Goal: Check status: Check status

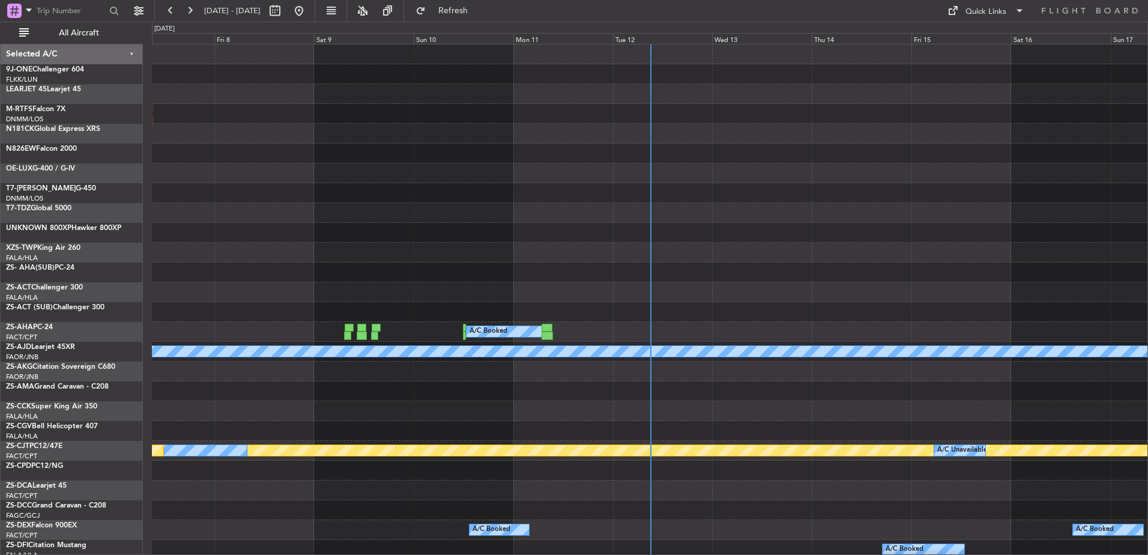
click at [651, 46] on div at bounding box center [649, 54] width 995 height 20
click at [651, 39] on div "Tue 12" at bounding box center [663, 38] width 100 height 11
click at [98, 34] on span "All Aircraft" at bounding box center [78, 33] width 95 height 8
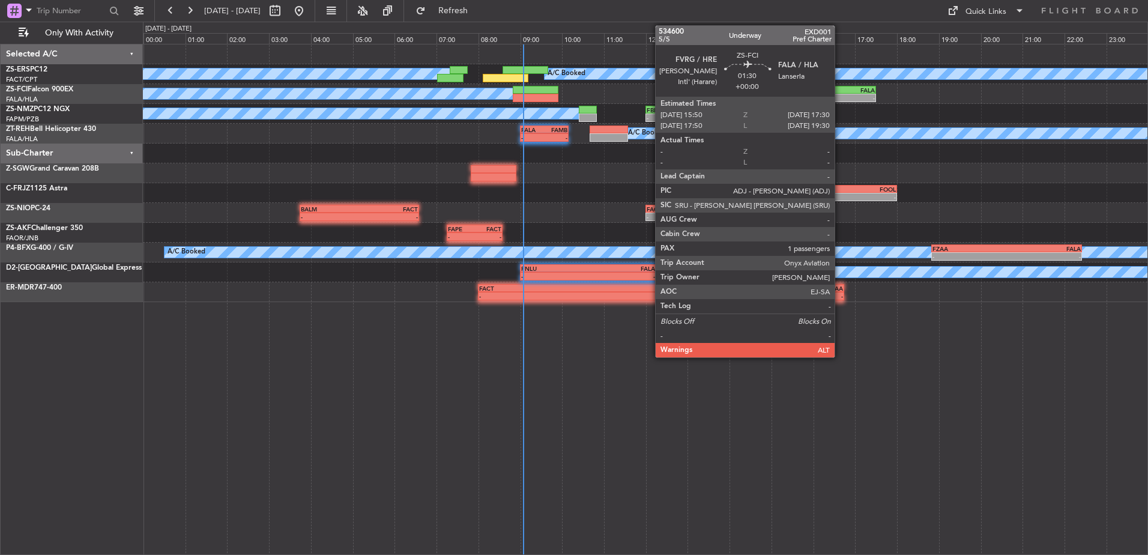
click at [840, 94] on div "- -" at bounding box center [841, 98] width 70 height 8
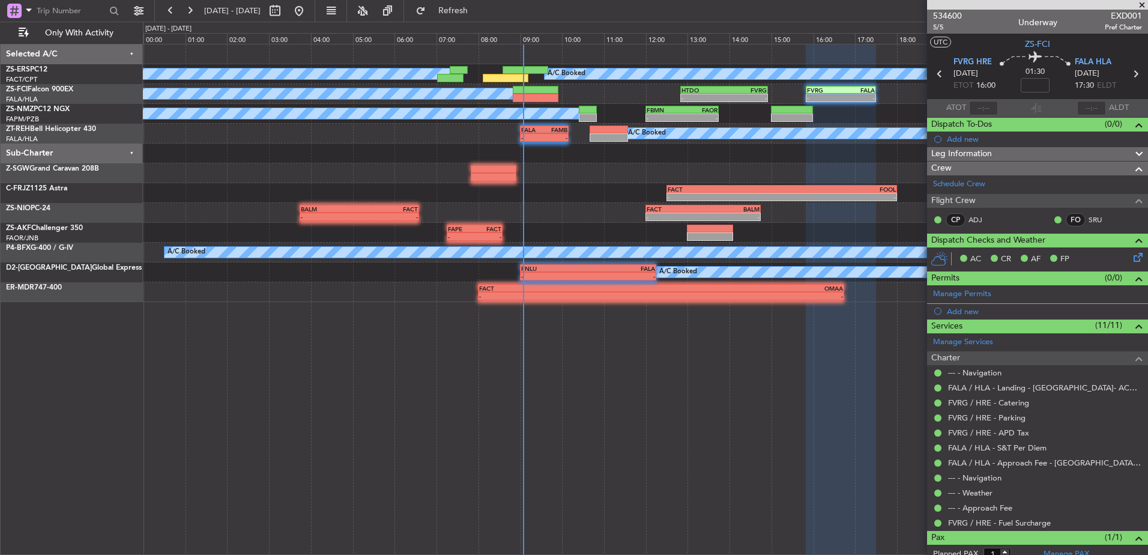
click at [1147, 6] on span at bounding box center [1142, 5] width 12 height 11
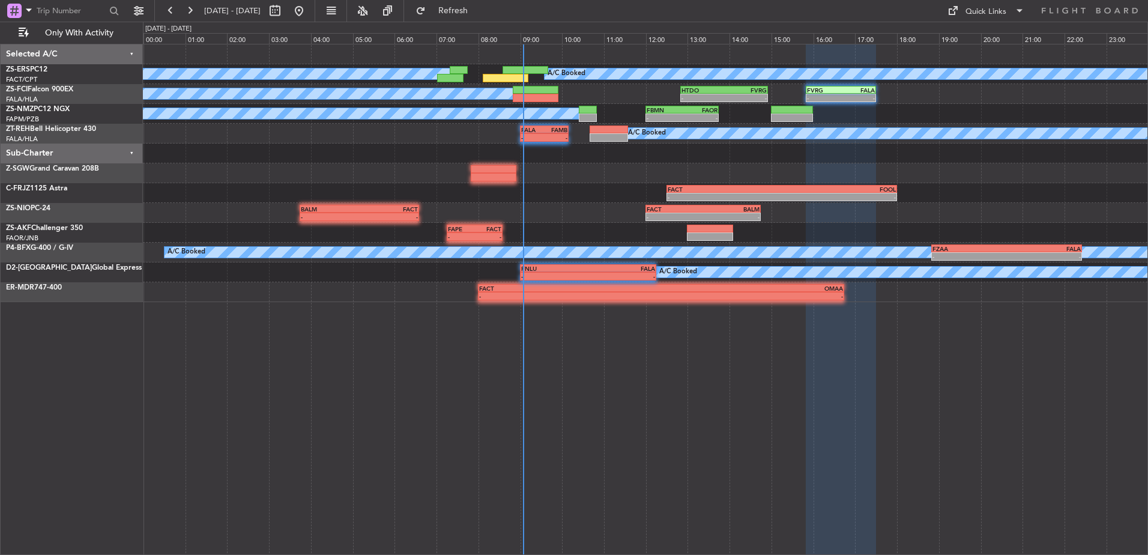
type input "0"
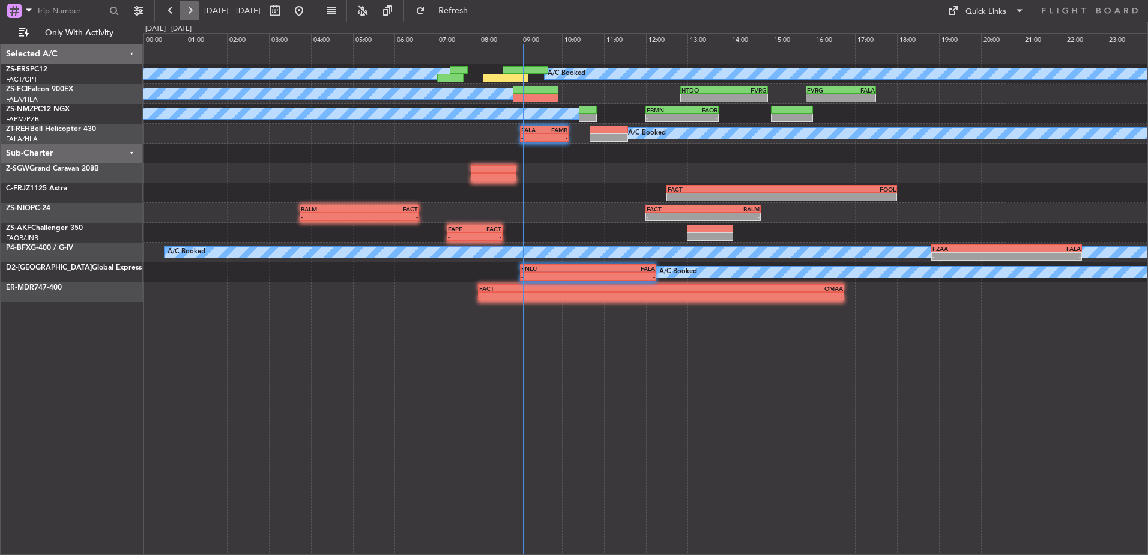
click at [183, 5] on button at bounding box center [189, 10] width 19 height 19
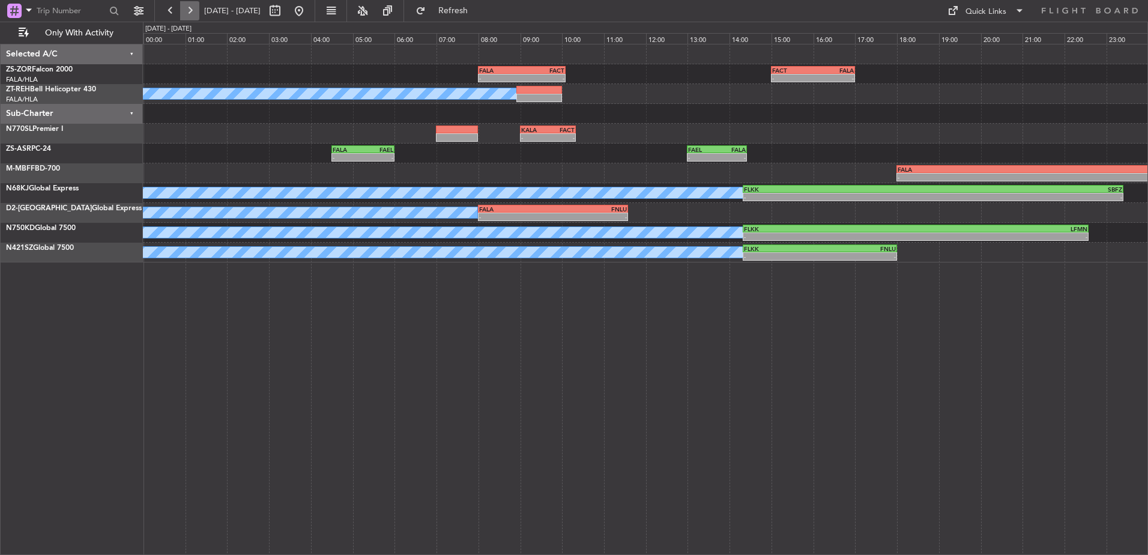
click at [190, 13] on button at bounding box center [189, 10] width 19 height 19
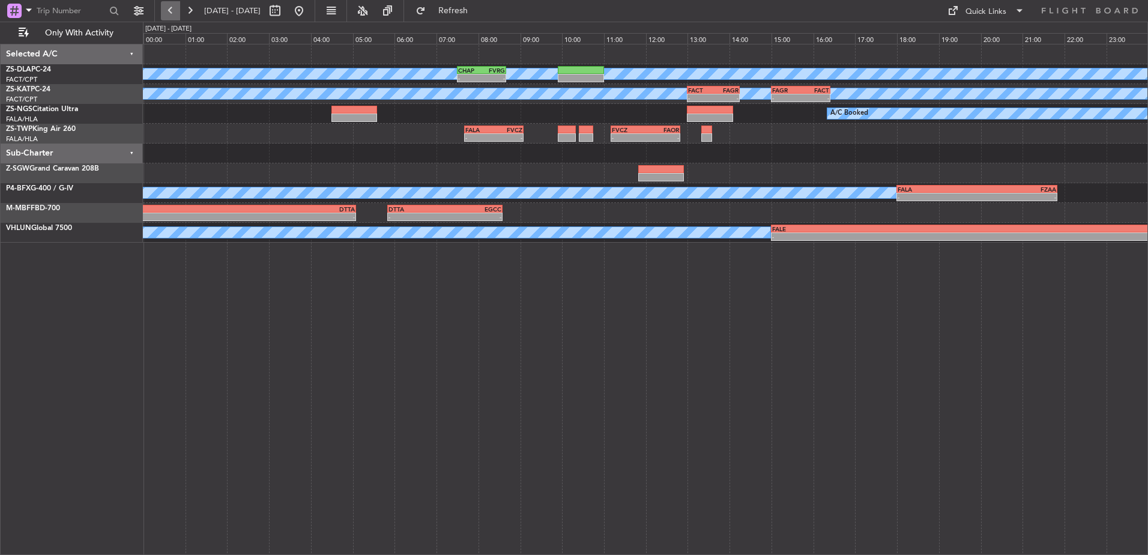
click at [174, 3] on button at bounding box center [170, 10] width 19 height 19
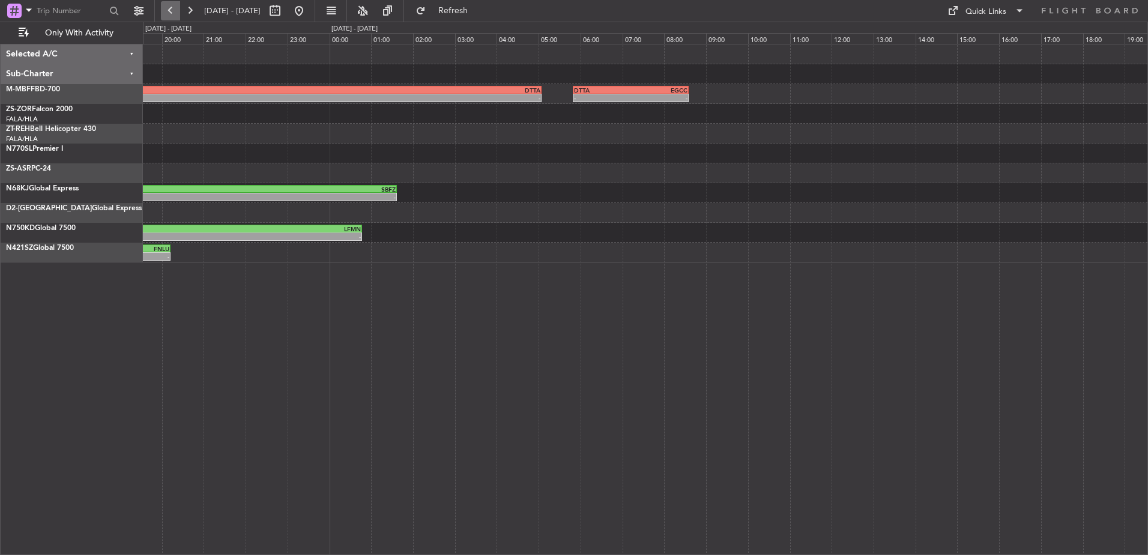
click at [174, 3] on button at bounding box center [170, 10] width 19 height 19
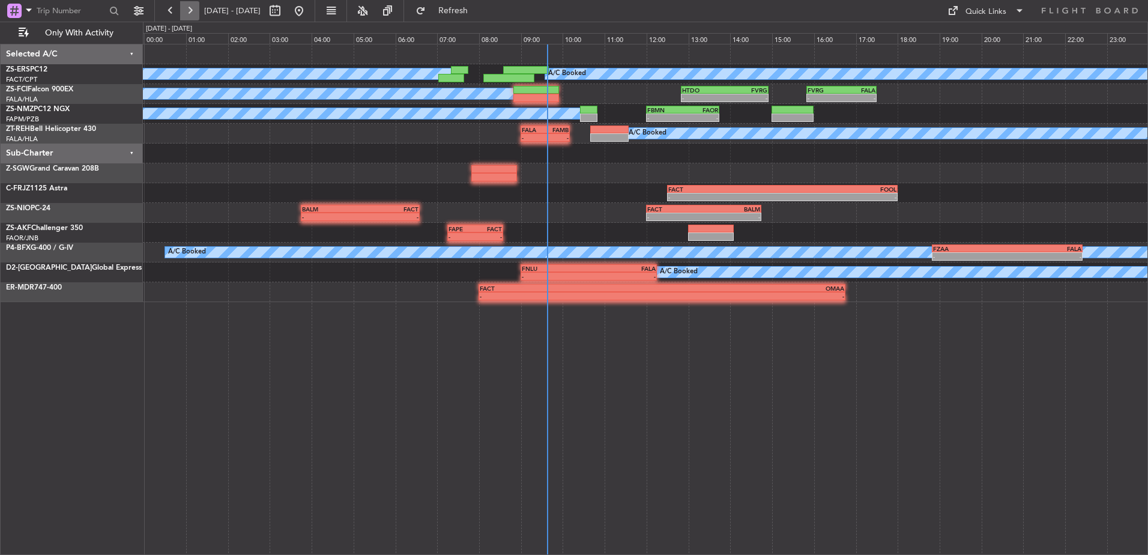
click at [189, 16] on button at bounding box center [189, 10] width 19 height 19
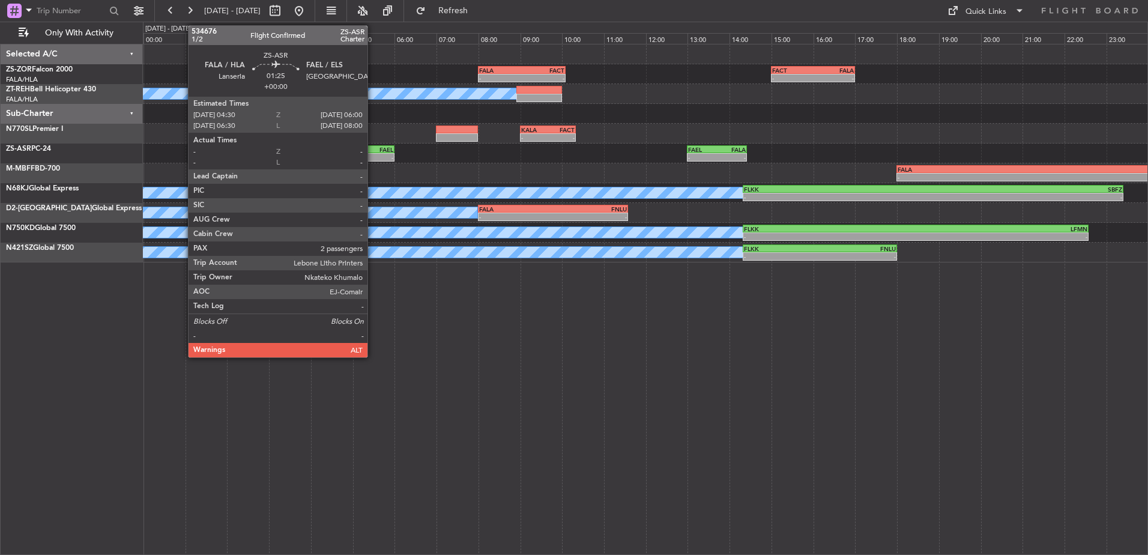
click at [373, 153] on div "- -" at bounding box center [362, 157] width 63 height 8
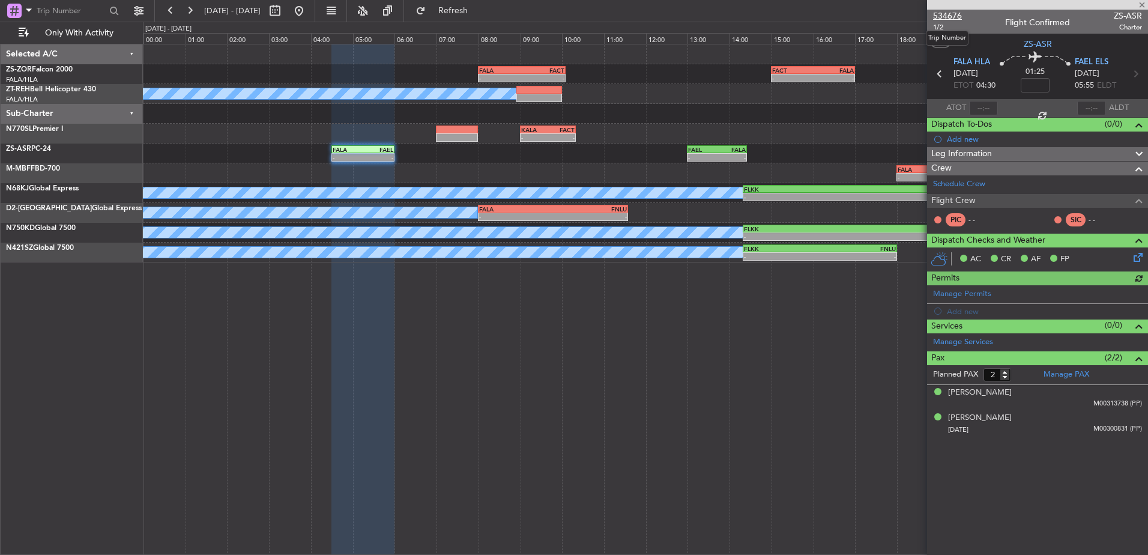
click at [942, 16] on span "534676" at bounding box center [947, 16] width 29 height 13
click at [1144, 4] on span at bounding box center [1142, 5] width 12 height 11
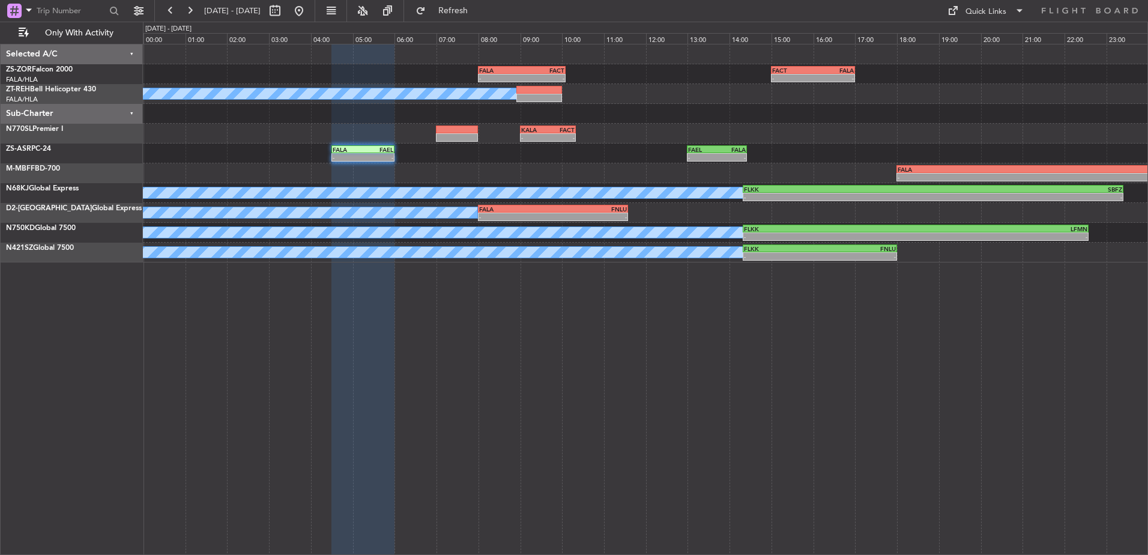
type input "0"
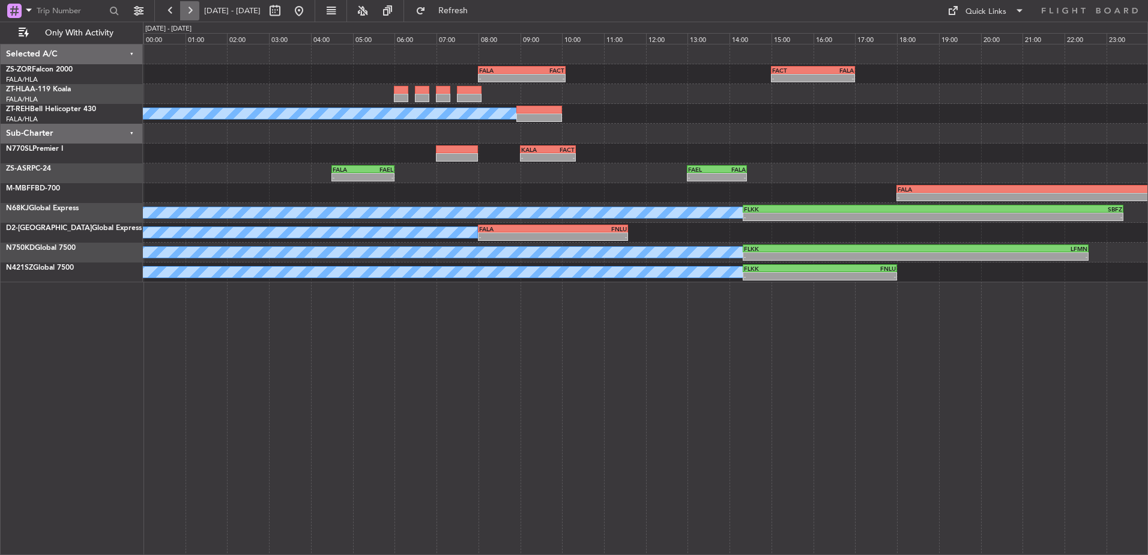
click at [185, 8] on button at bounding box center [189, 10] width 19 height 19
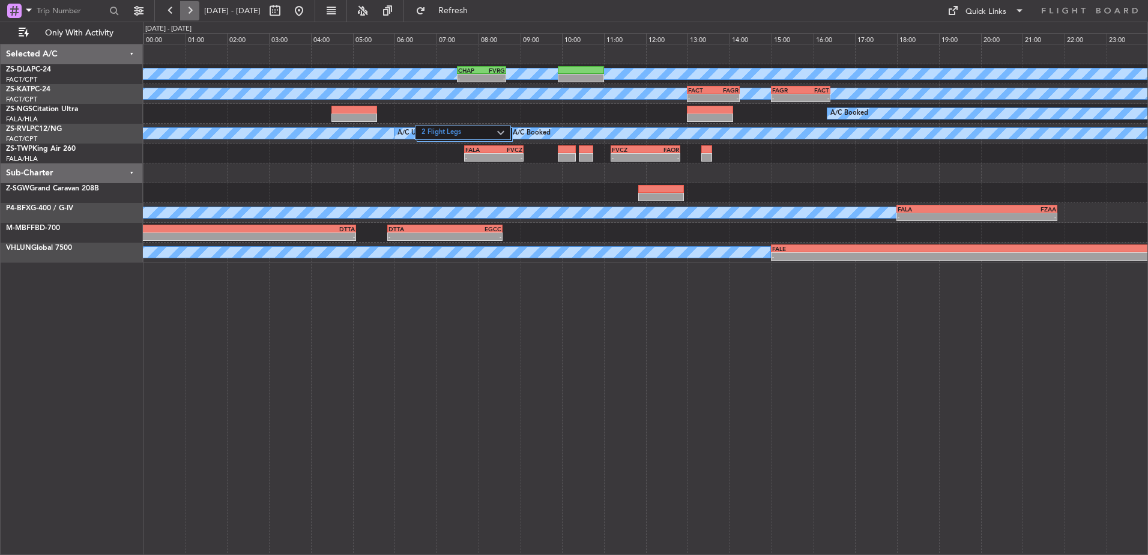
click at [185, 8] on button at bounding box center [189, 10] width 19 height 19
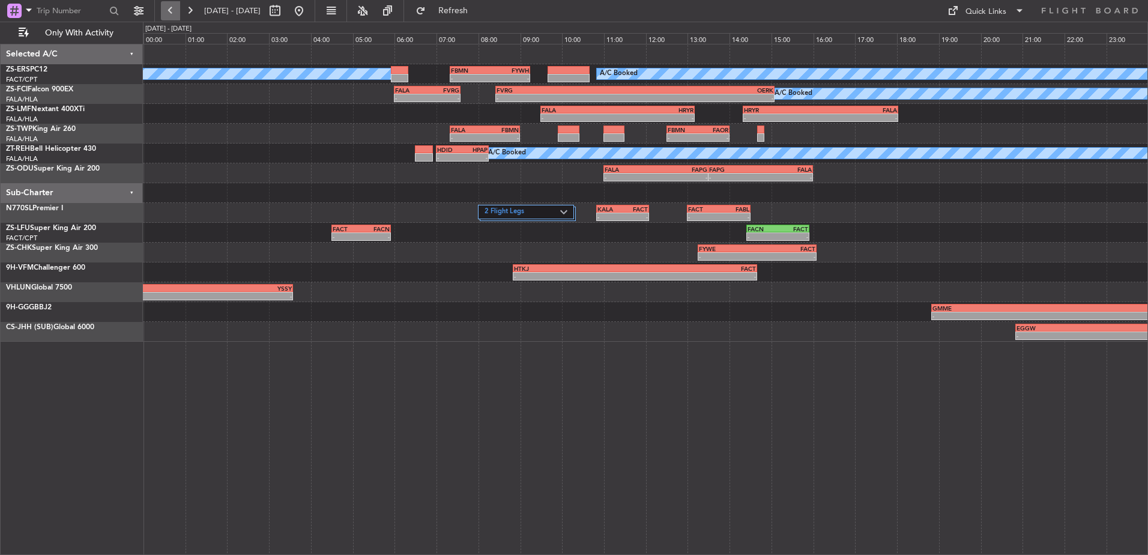
click at [169, 4] on button at bounding box center [170, 10] width 19 height 19
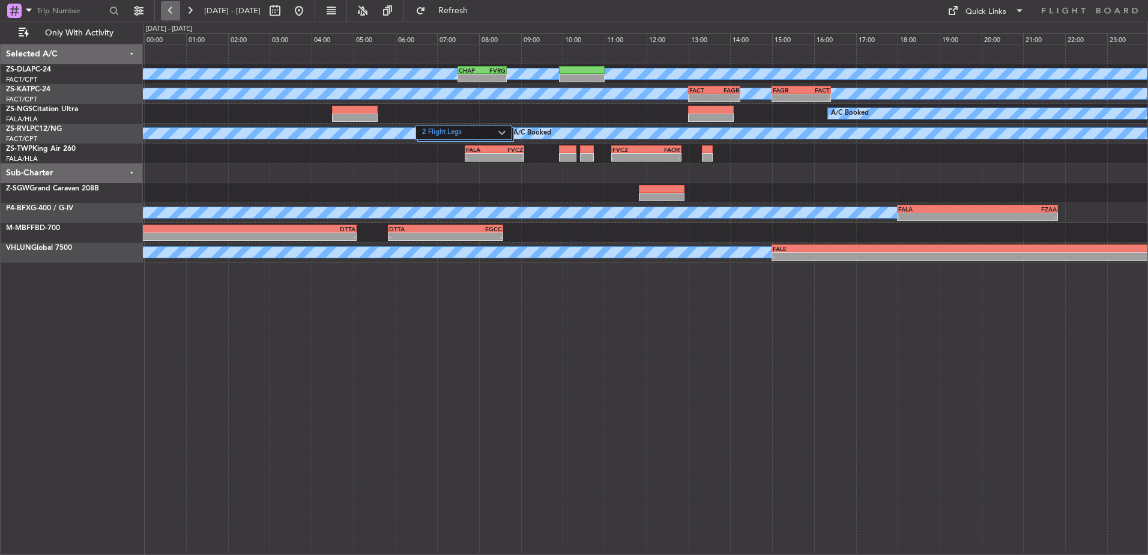
click at [163, 7] on button at bounding box center [170, 10] width 19 height 19
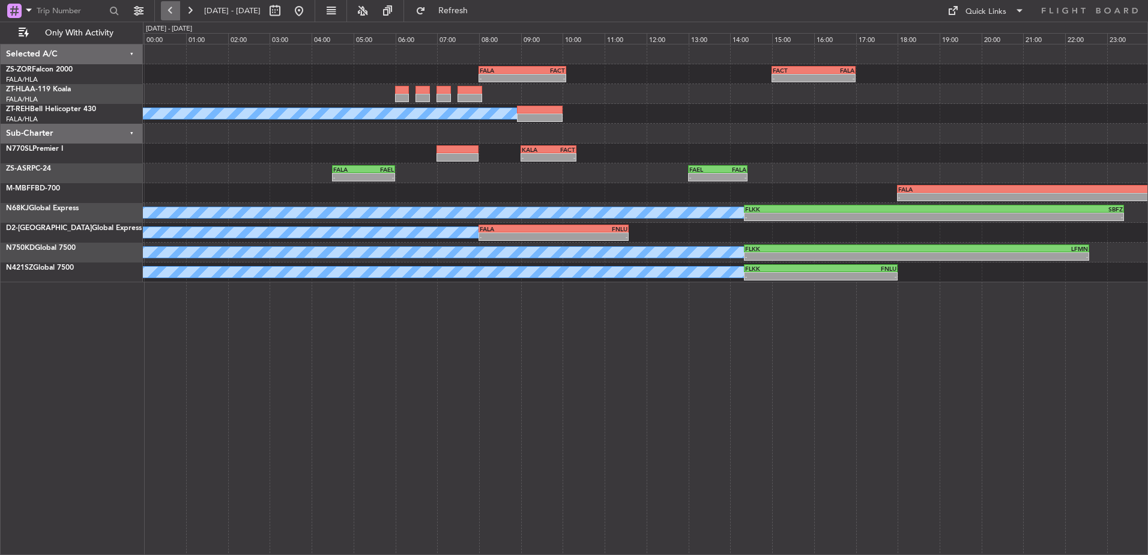
click at [163, 7] on button at bounding box center [170, 10] width 19 height 19
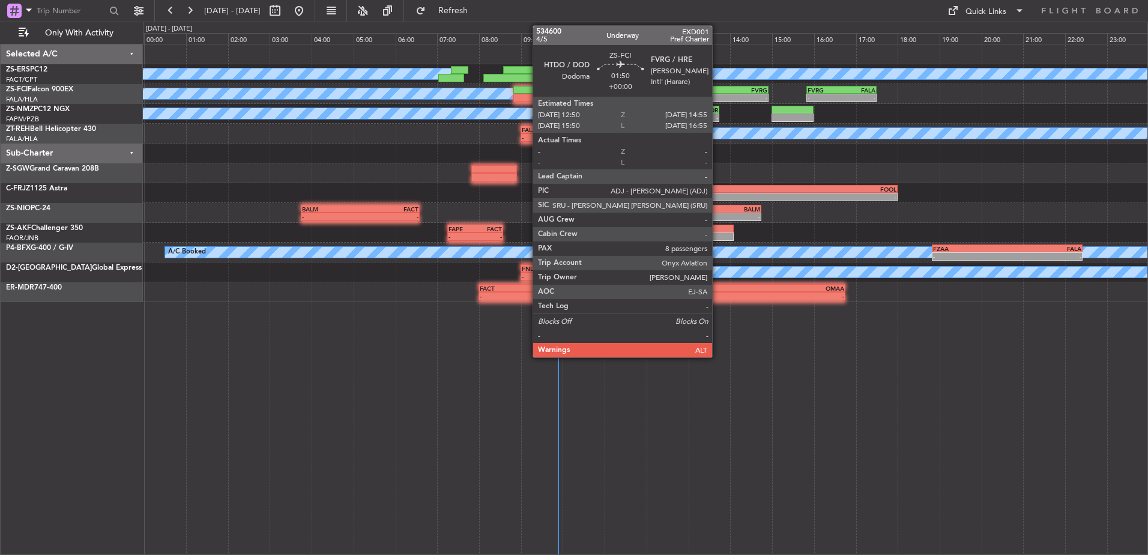
click at [717, 89] on div "HTDO" at bounding box center [703, 89] width 43 height 7
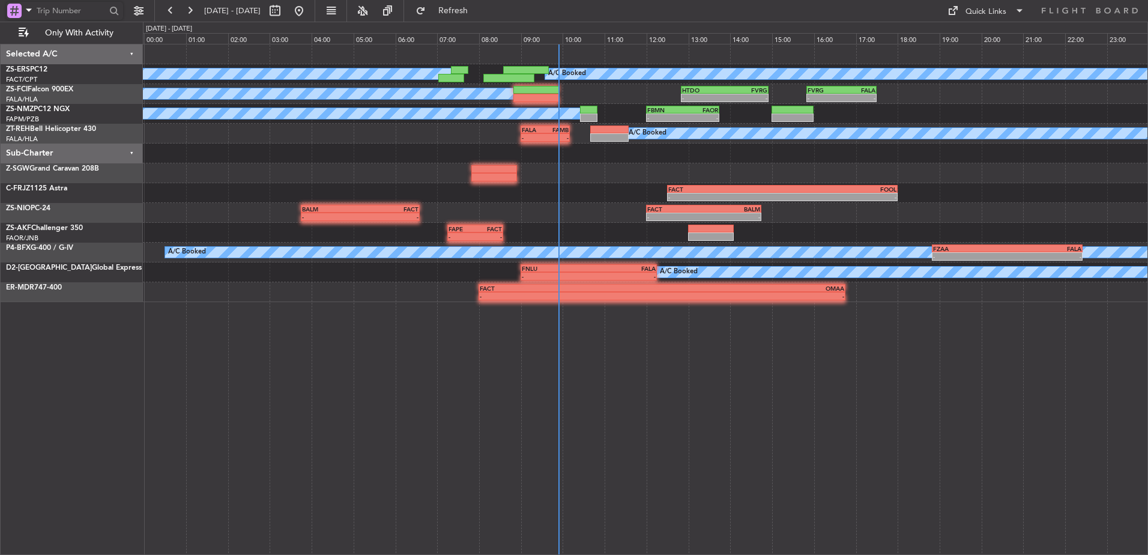
click at [84, 10] on input "text" at bounding box center [71, 11] width 69 height 18
type input "527378"
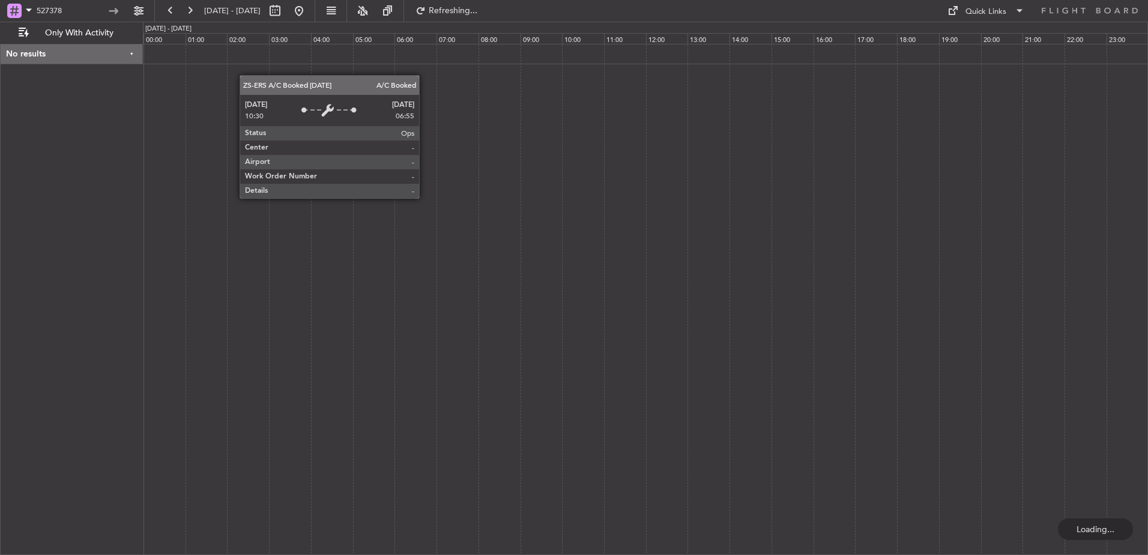
click at [471, 268] on div at bounding box center [645, 299] width 1005 height 511
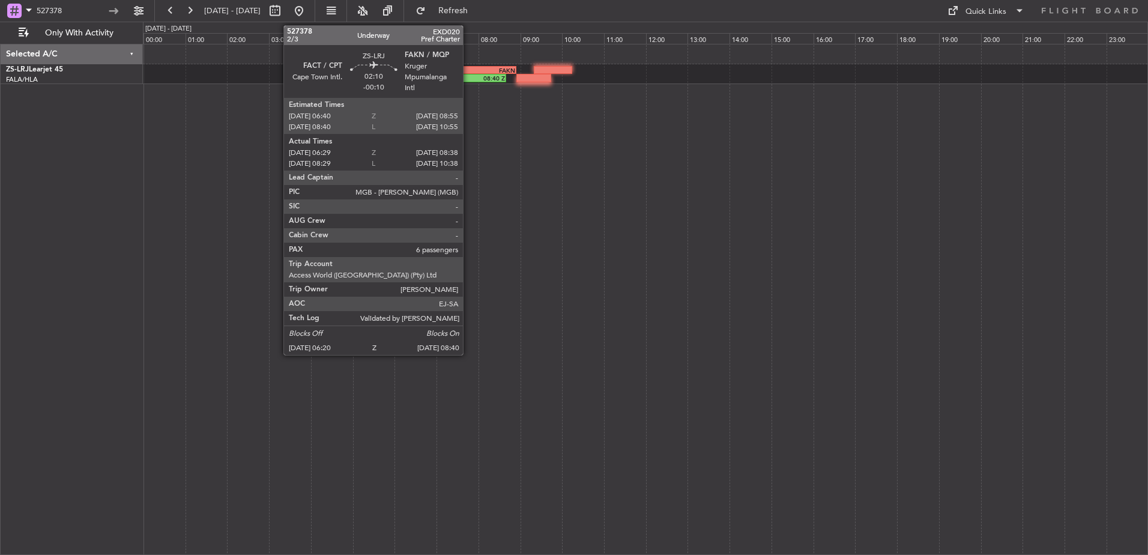
click at [468, 73] on div "FACT" at bounding box center [446, 70] width 46 height 7
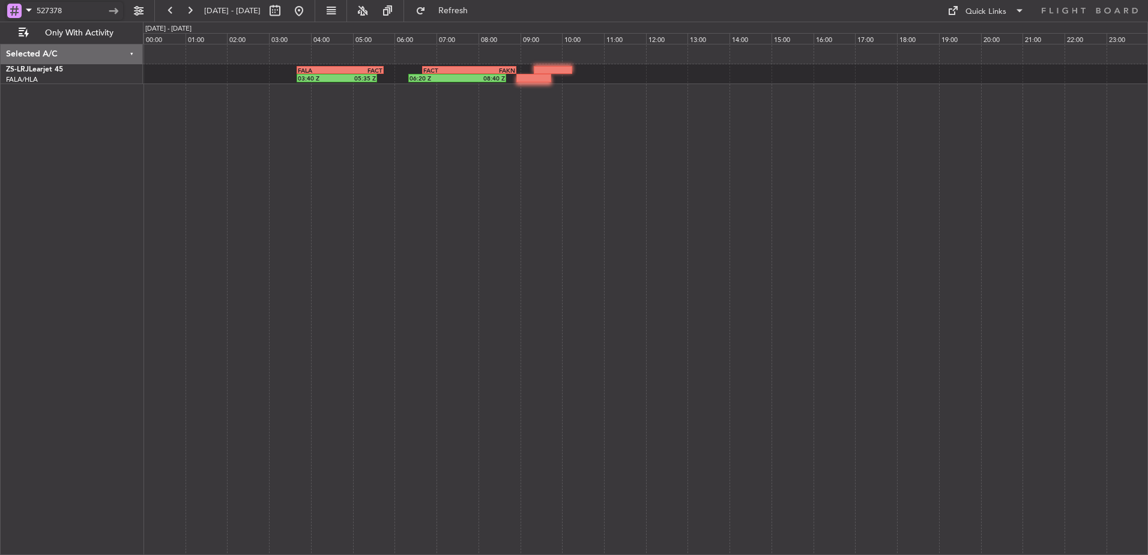
drag, startPoint x: 79, startPoint y: 10, endPoint x: 0, endPoint y: 34, distance: 82.6
click at [0, 34] on html "527378 13 May 2025 - 13 May 2025 Refresh Quick Links Only With Activity 03:40 Z…" at bounding box center [574, 277] width 1148 height 555
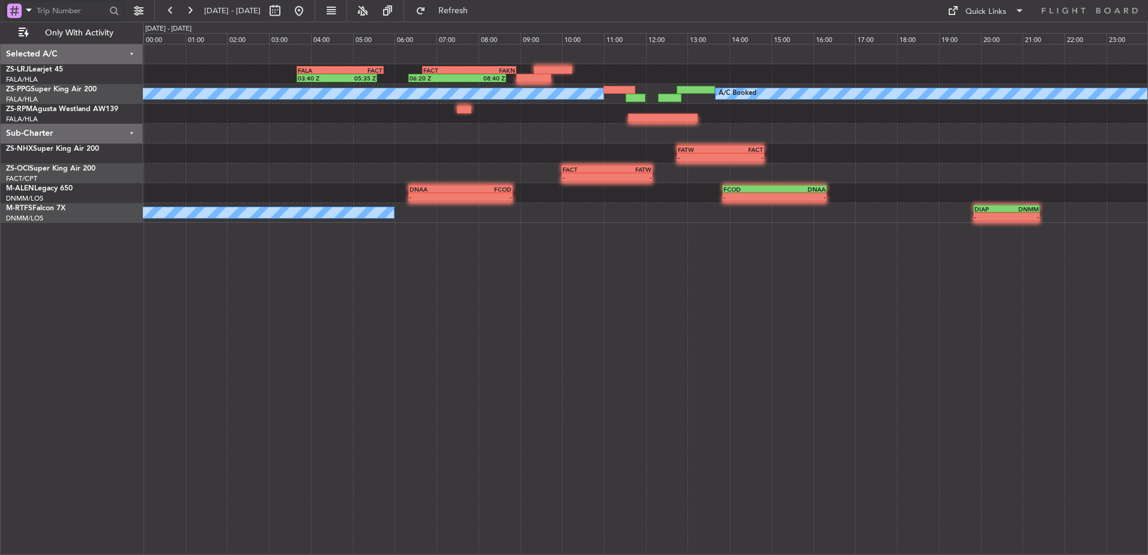
click at [84, 7] on input "text" at bounding box center [71, 11] width 69 height 18
click at [187, 7] on button at bounding box center [189, 10] width 19 height 19
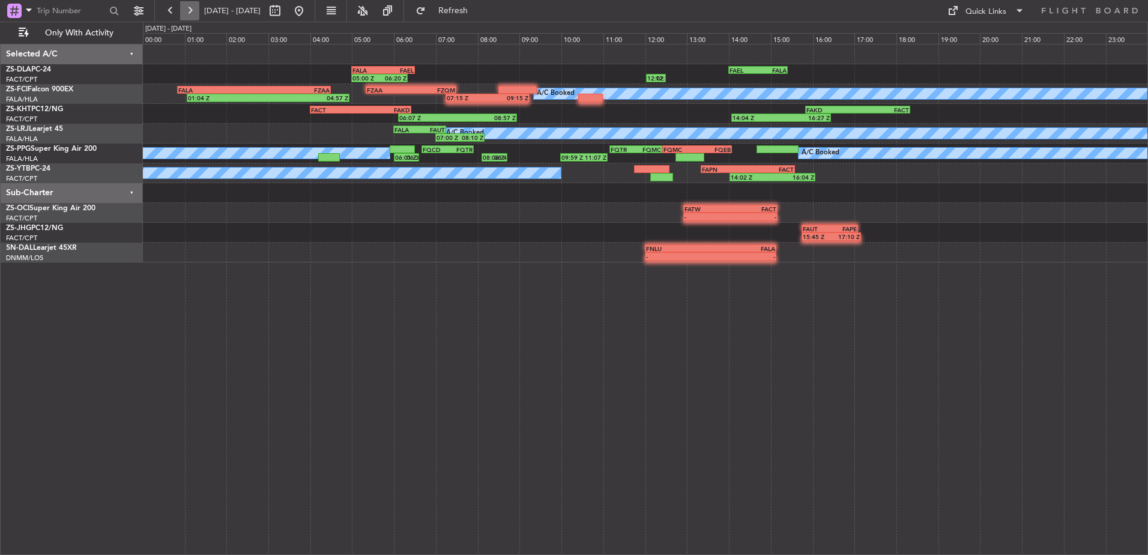
click at [187, 7] on button at bounding box center [189, 10] width 19 height 19
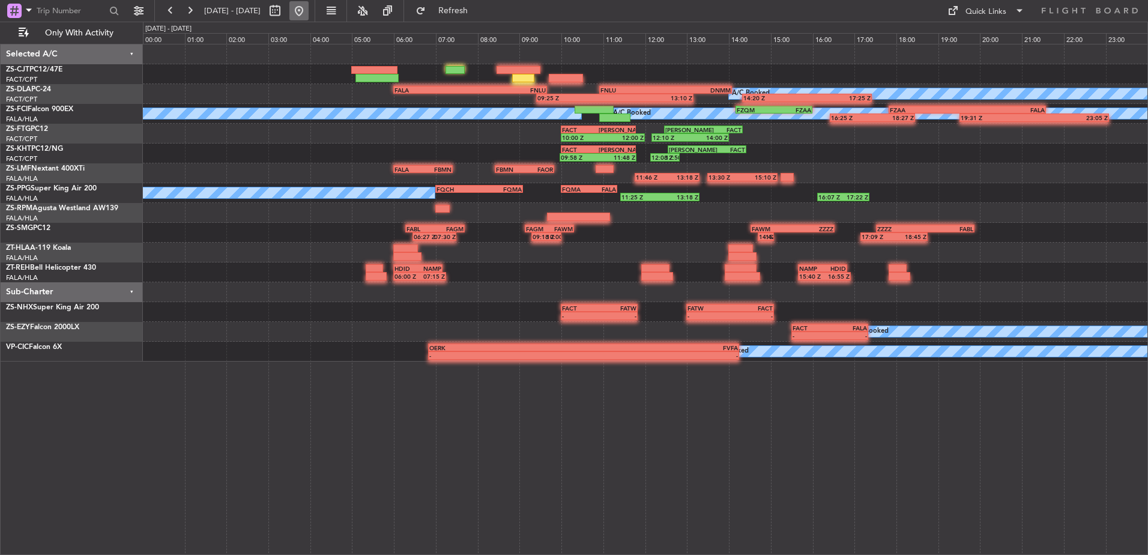
click at [309, 8] on button at bounding box center [298, 10] width 19 height 19
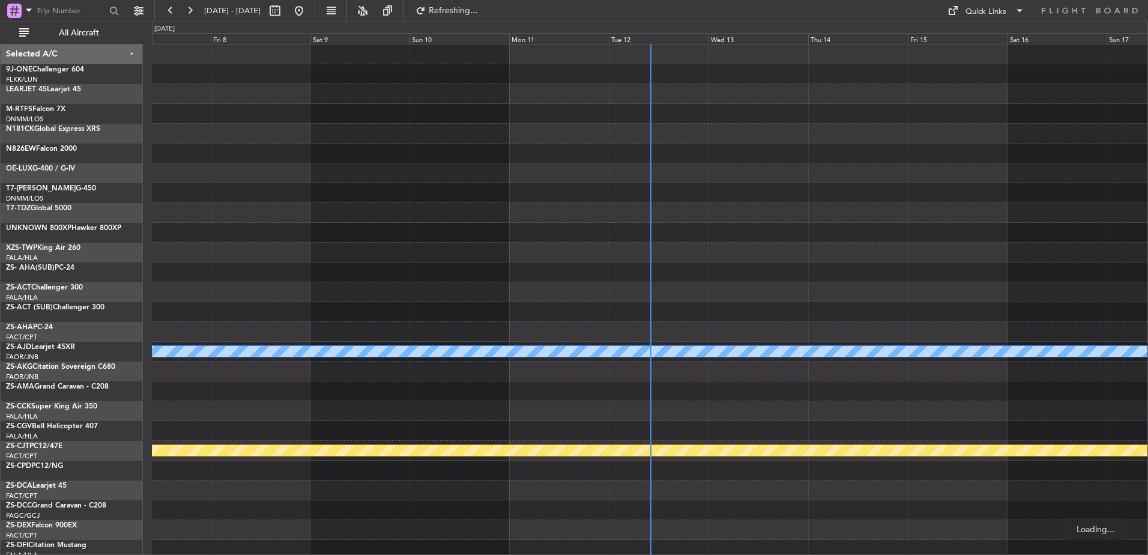
click at [647, 37] on div "Tue 12" at bounding box center [659, 38] width 100 height 11
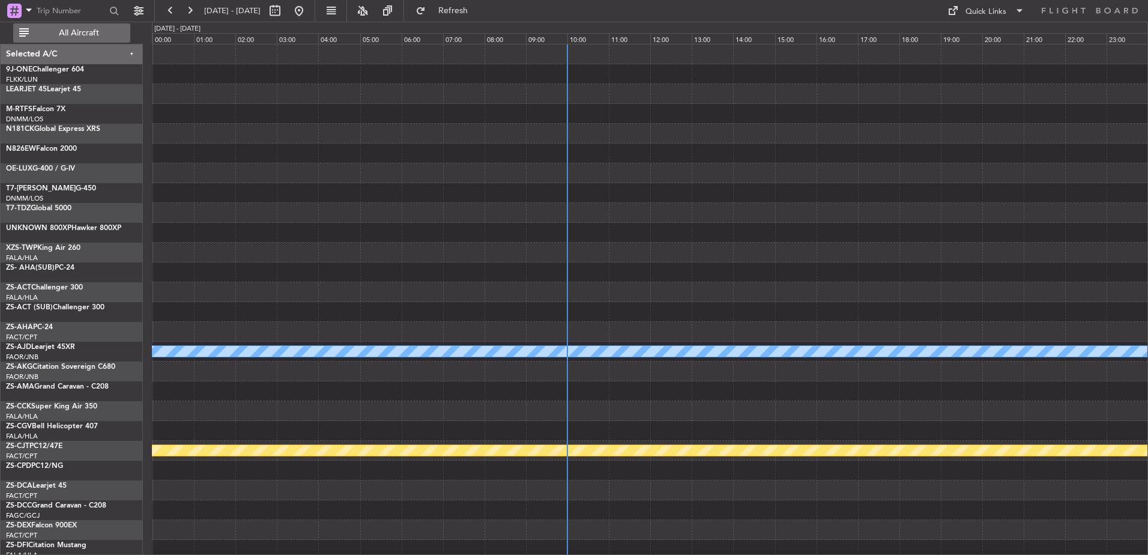
click at [94, 35] on span "All Aircraft" at bounding box center [78, 33] width 95 height 8
